Goal: Navigation & Orientation: Find specific page/section

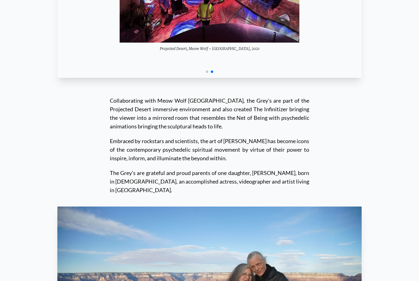
scroll to position [6138, 0]
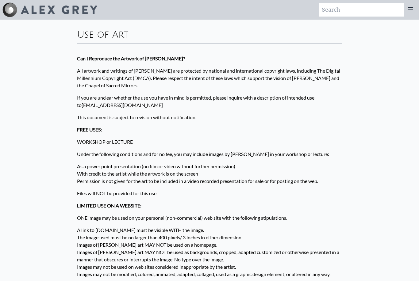
click at [74, 2] on div at bounding box center [49, 9] width 95 height 15
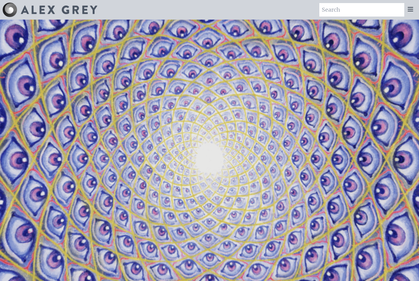
click at [411, 9] on icon at bounding box center [410, 9] width 7 height 7
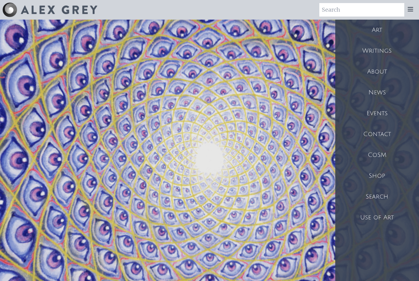
click at [385, 180] on div "Shop" at bounding box center [377, 176] width 84 height 21
